Goal: Task Accomplishment & Management: Complete application form

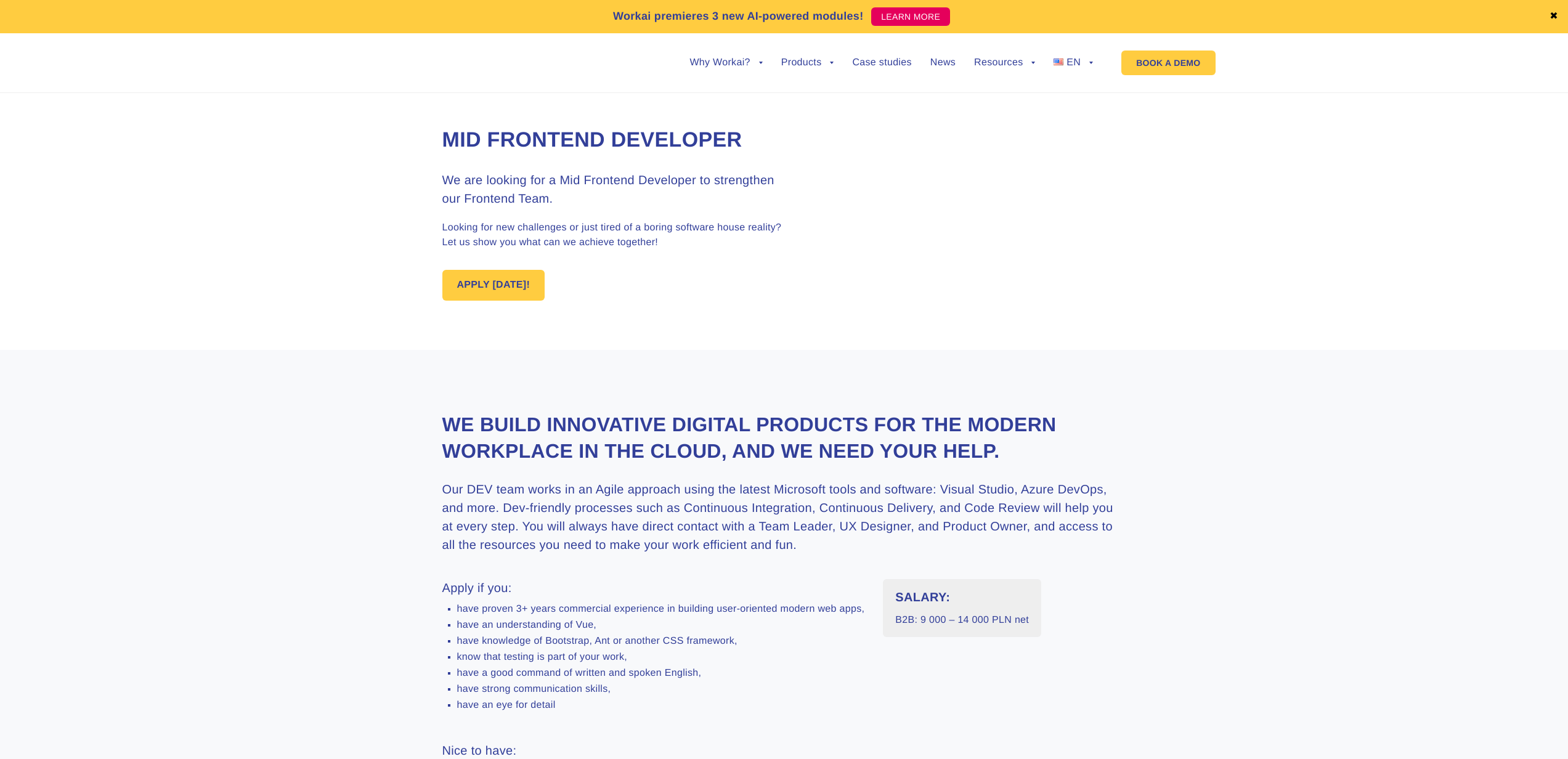
scroll to position [1033, 0]
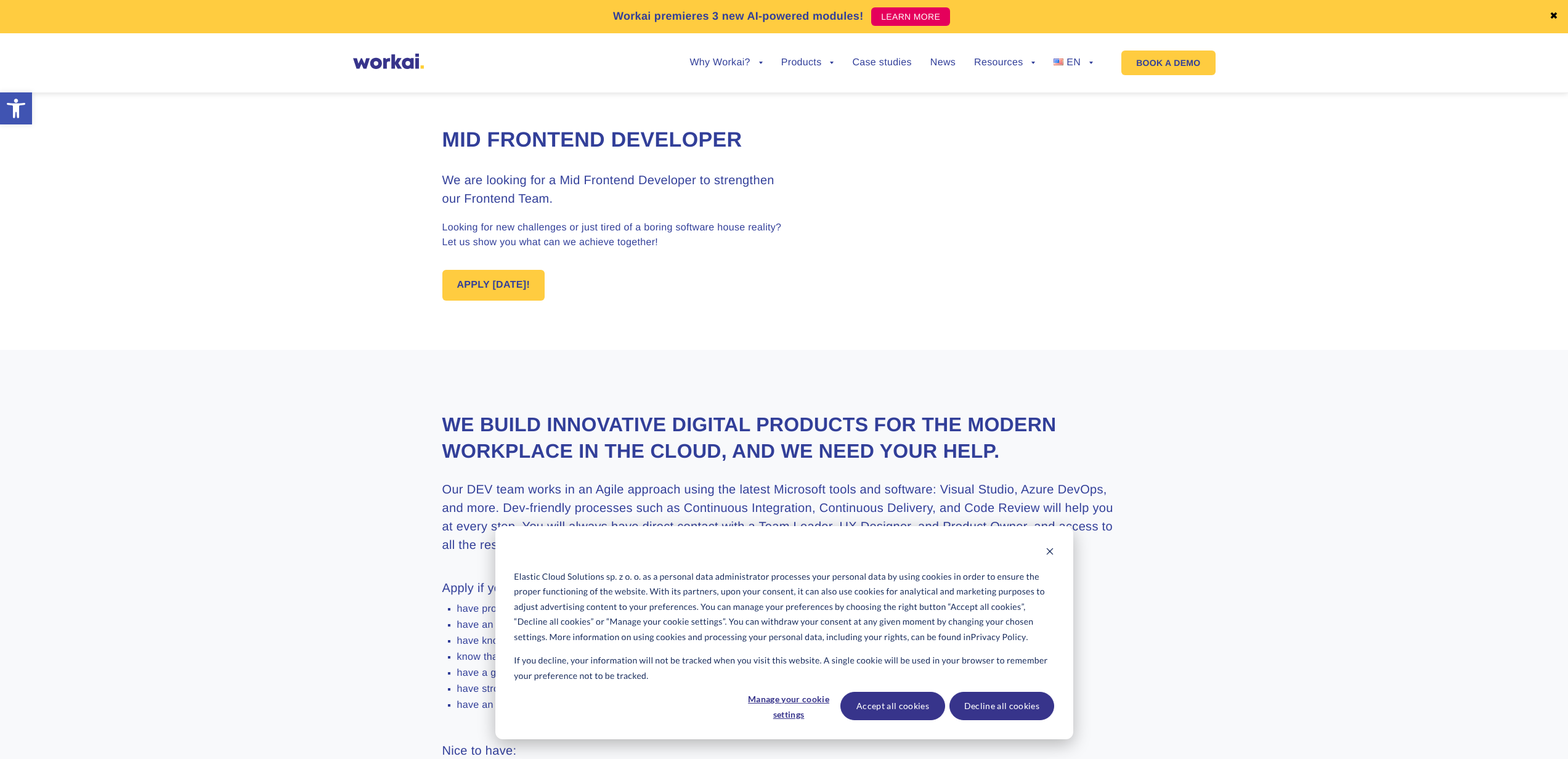
type input "Denys"
type input "Zhyvotov"
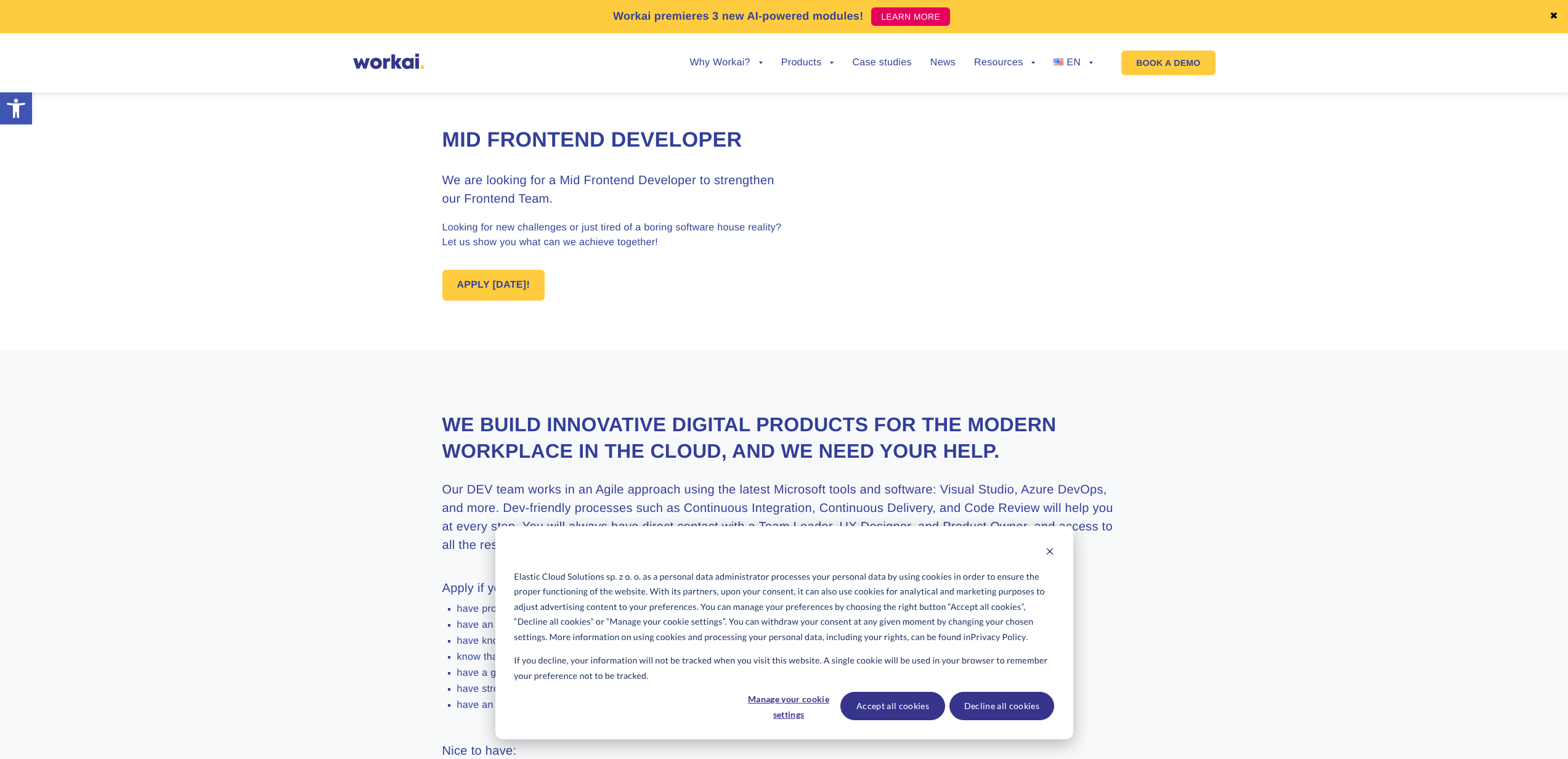
type input "[PHONE_NUMBER]"
type input "C:\fakepath\CV_Denys_Zhyvotov.pdf"
click at [897, 709] on button "Accept all cookies" at bounding box center [892, 706] width 105 height 28
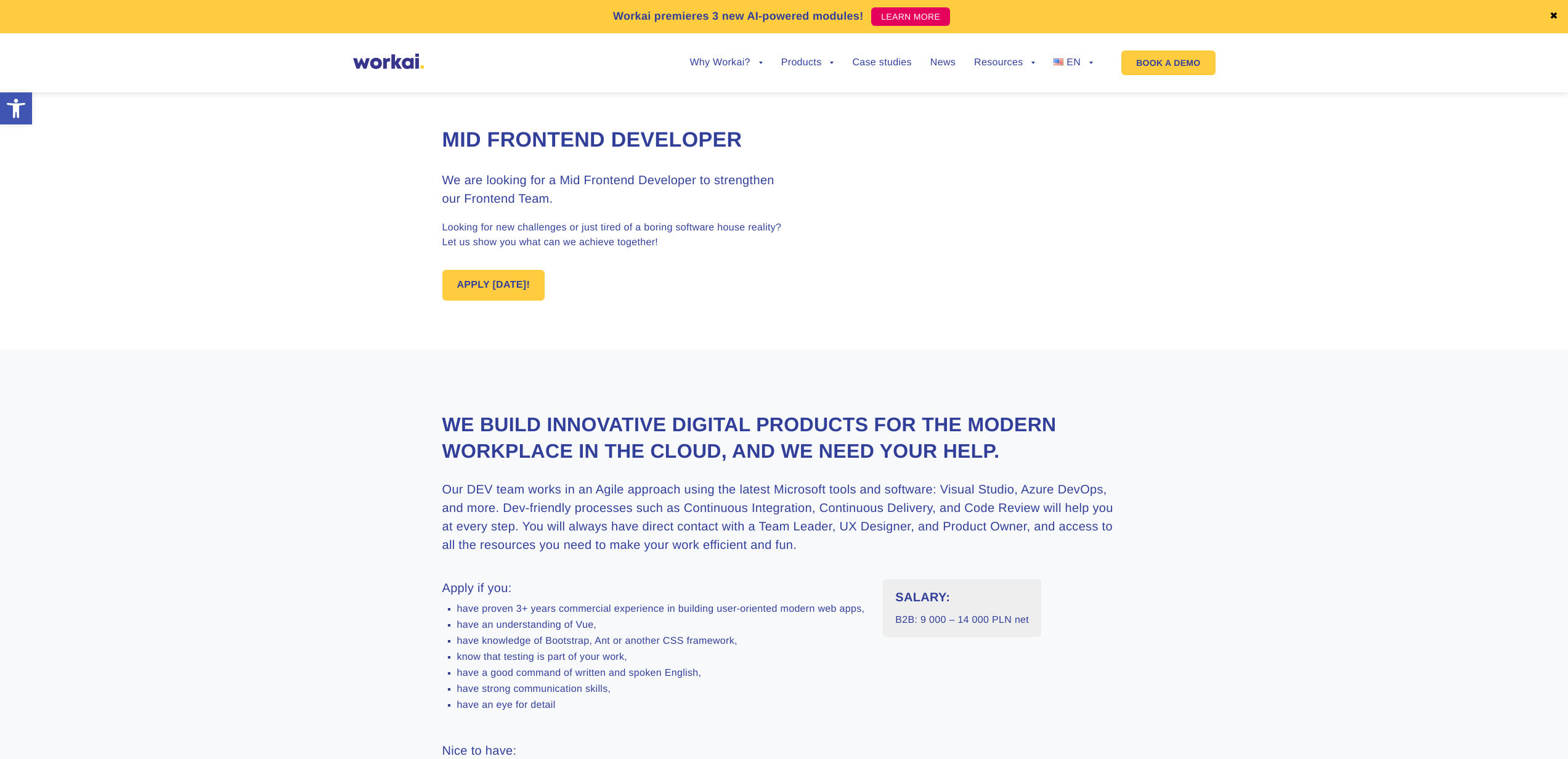
type input "[EMAIL_ADDRESS][DOMAIN_NAME]"
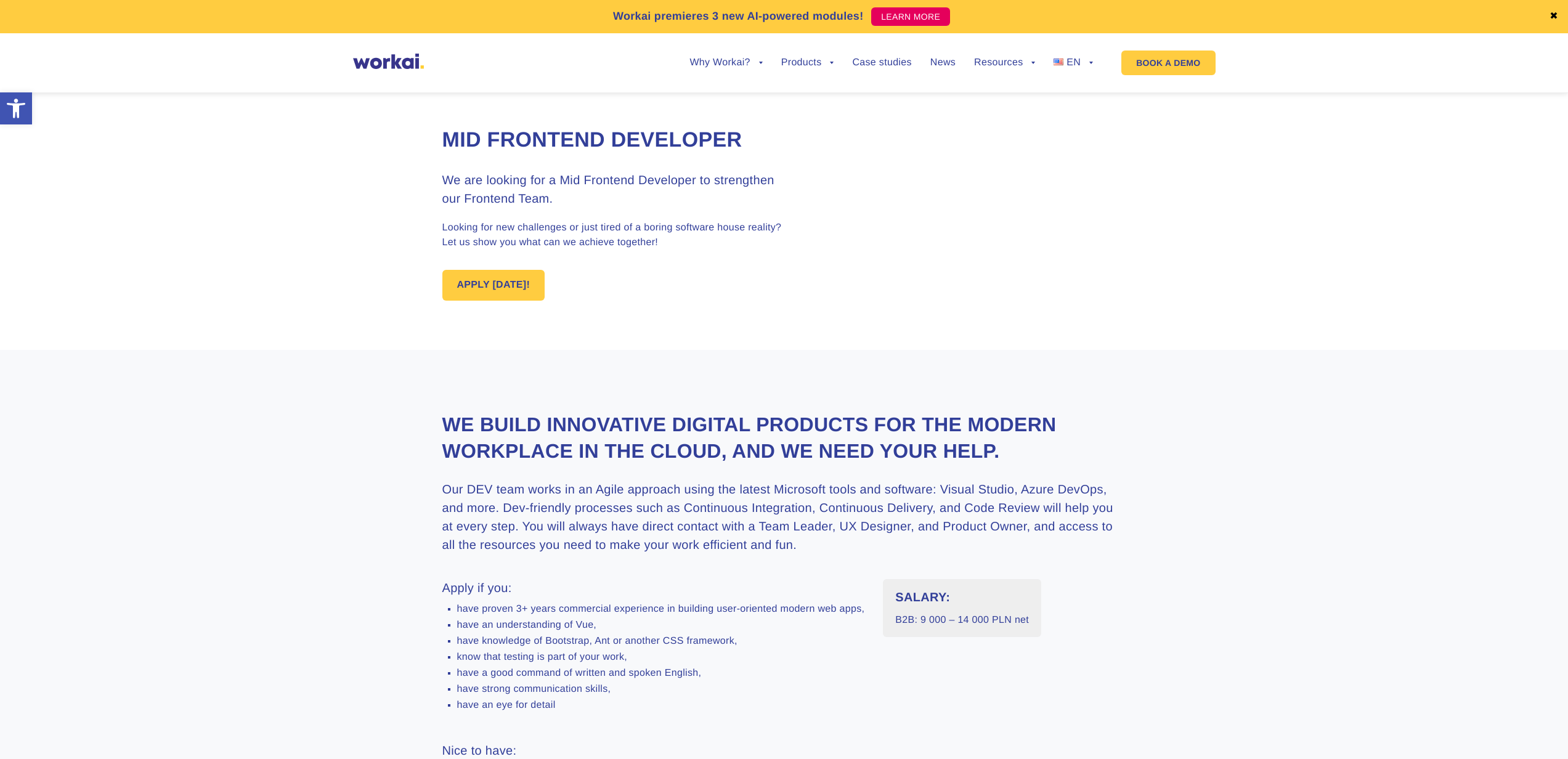
scroll to position [1115, 0]
